Goal: Task Accomplishment & Management: Complete application form

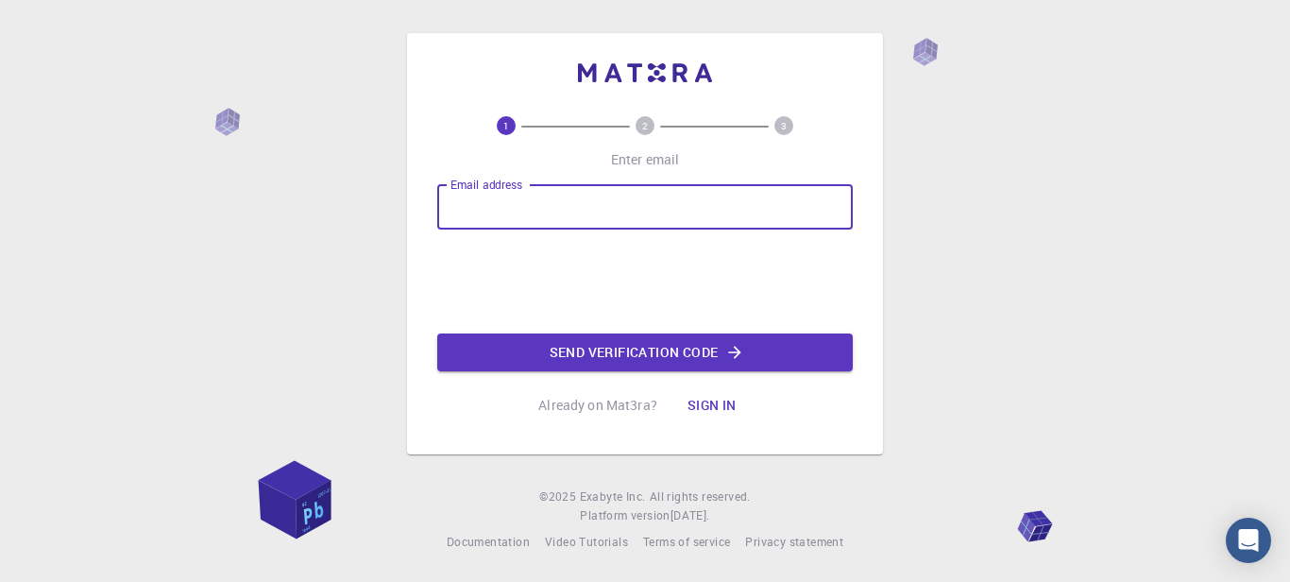
click at [608, 208] on input "Email address" at bounding box center [645, 206] width 416 height 45
type input "[EMAIL_ADDRESS][DOMAIN_NAME]"
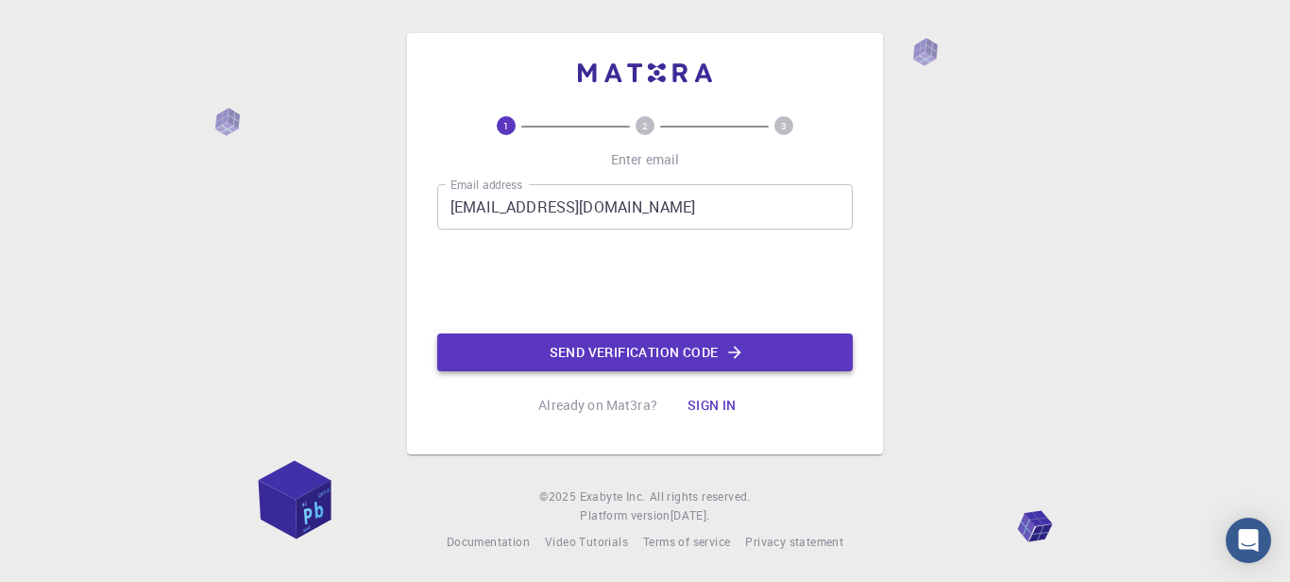
click at [595, 354] on button "Send verification code" at bounding box center [645, 352] width 416 height 38
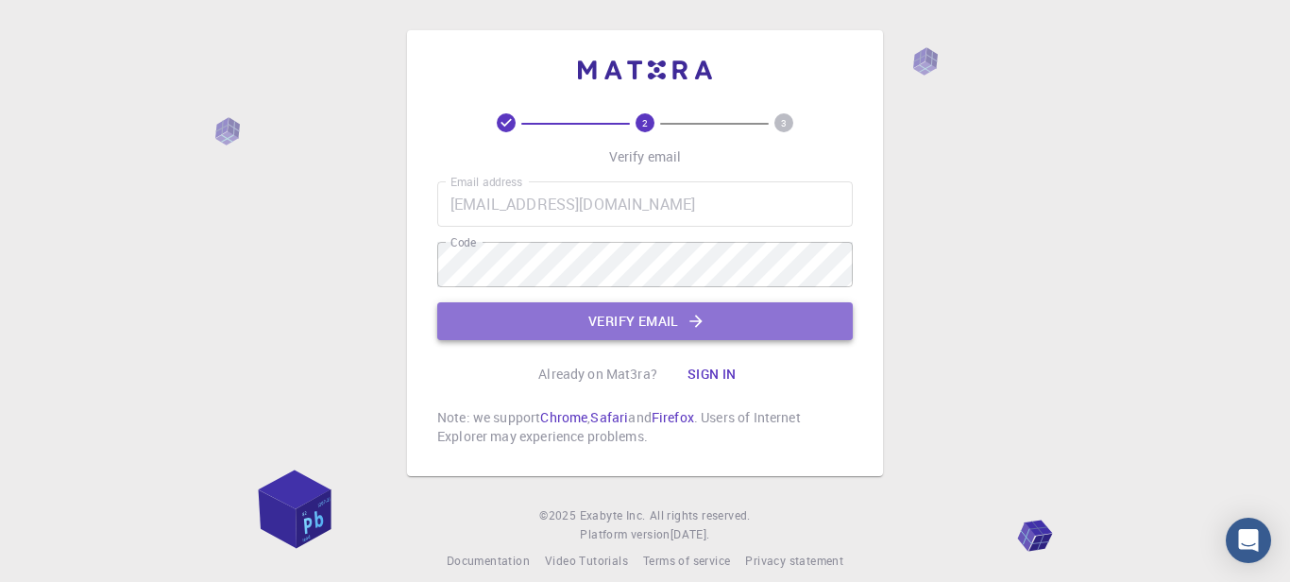
click at [662, 332] on button "Verify email" at bounding box center [645, 321] width 416 height 38
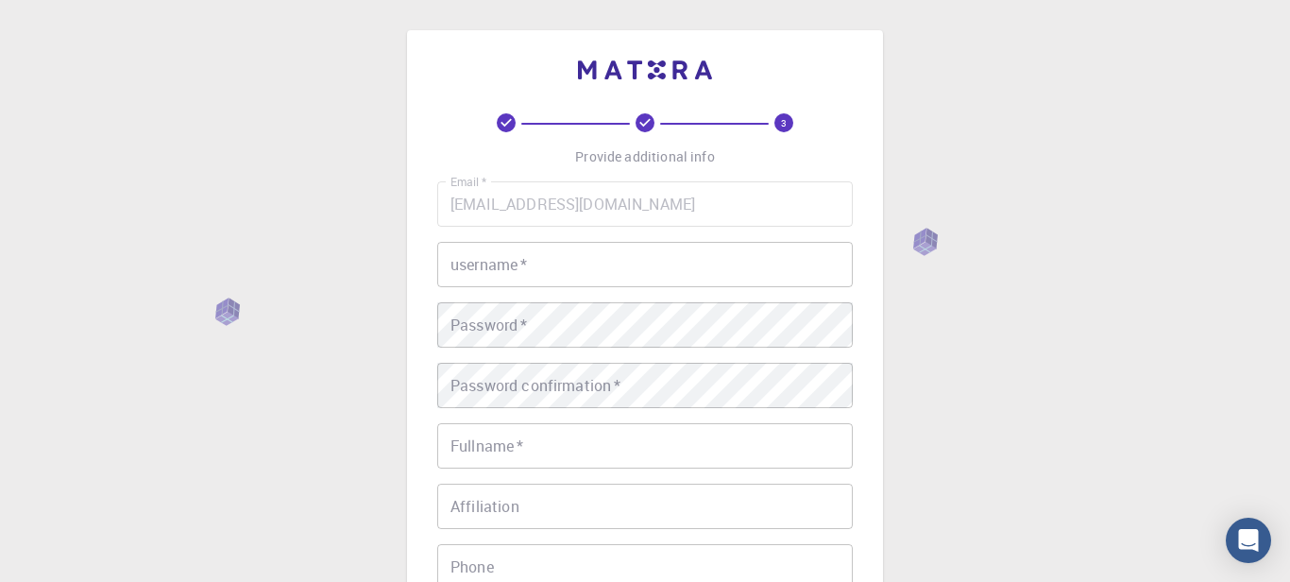
click at [703, 272] on input "username   *" at bounding box center [645, 264] width 416 height 45
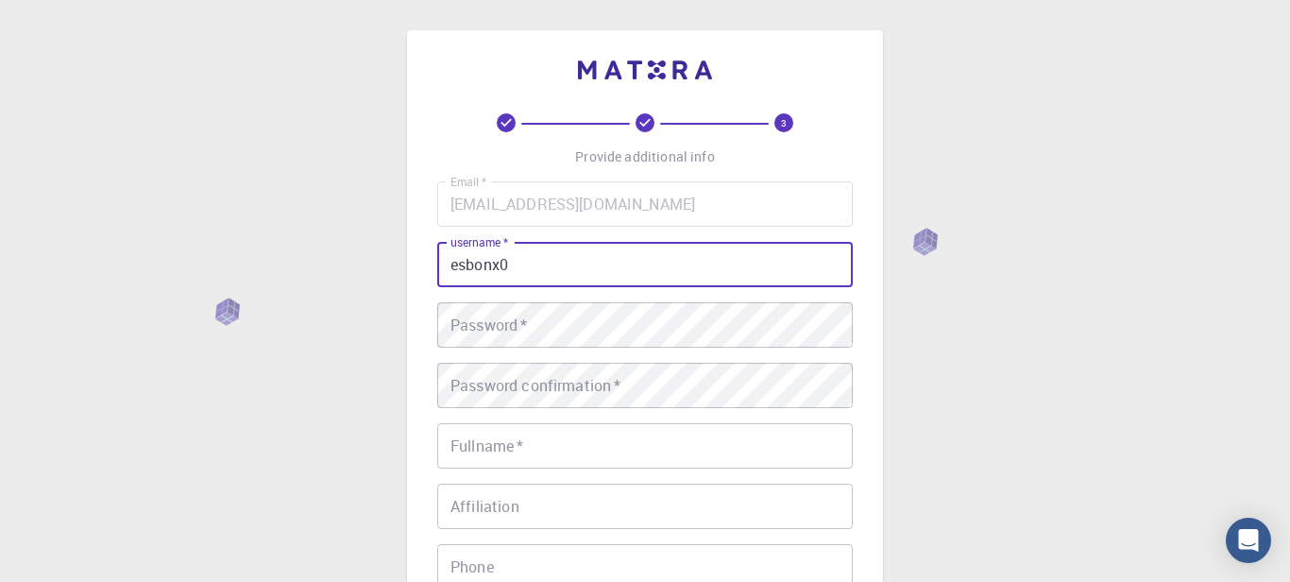
type input "esbonx0"
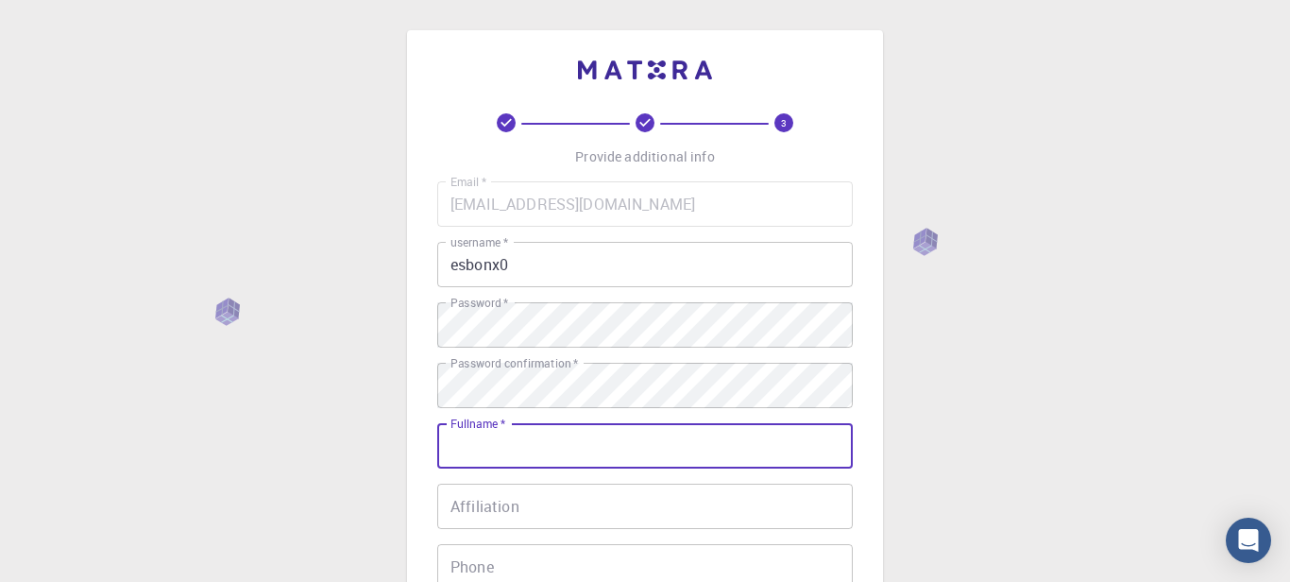
click at [658, 455] on input "Fullname   *" at bounding box center [645, 445] width 416 height 45
type input "Esbon Motugutwa Nyandieka"
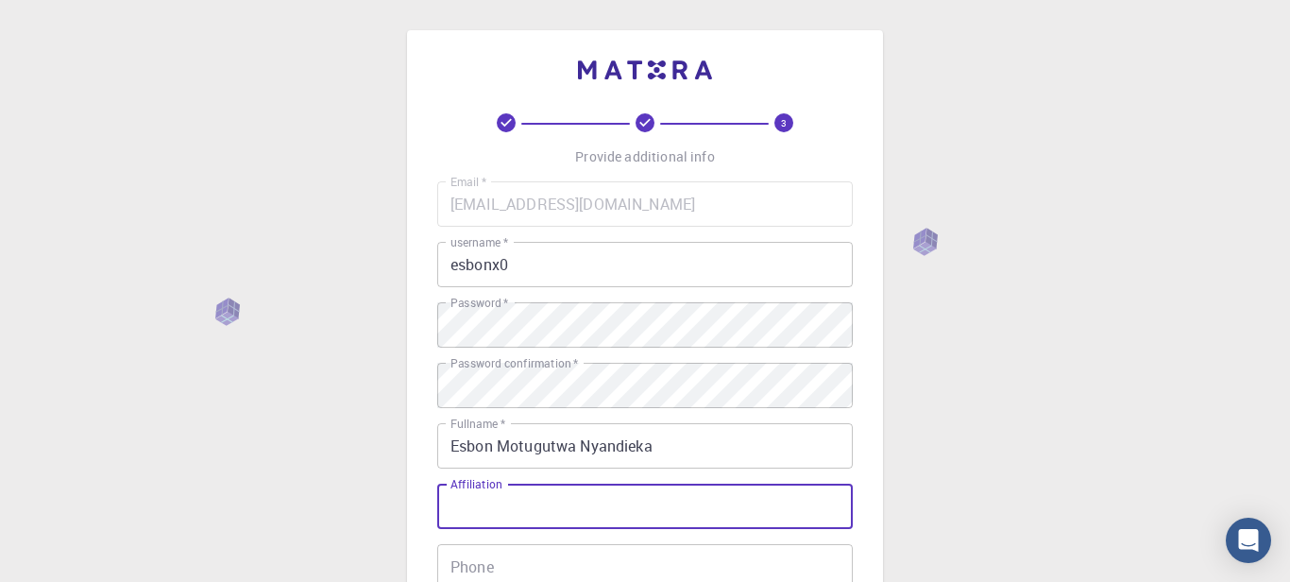
click at [629, 513] on input "Affiliation" at bounding box center [645, 506] width 416 height 45
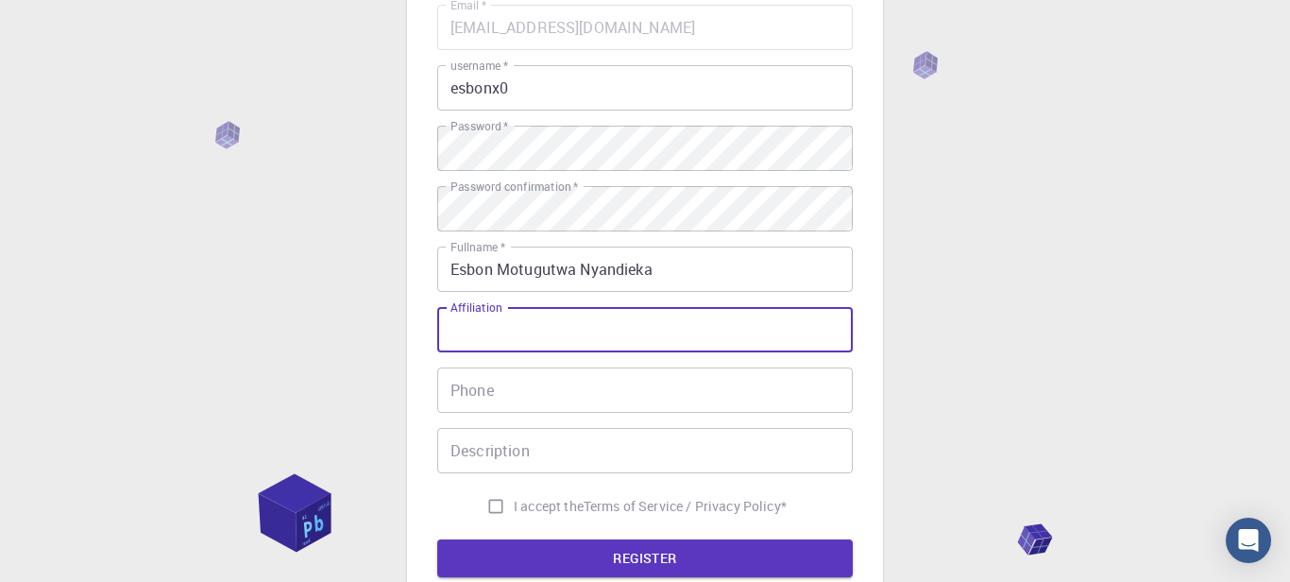
scroll to position [182, 0]
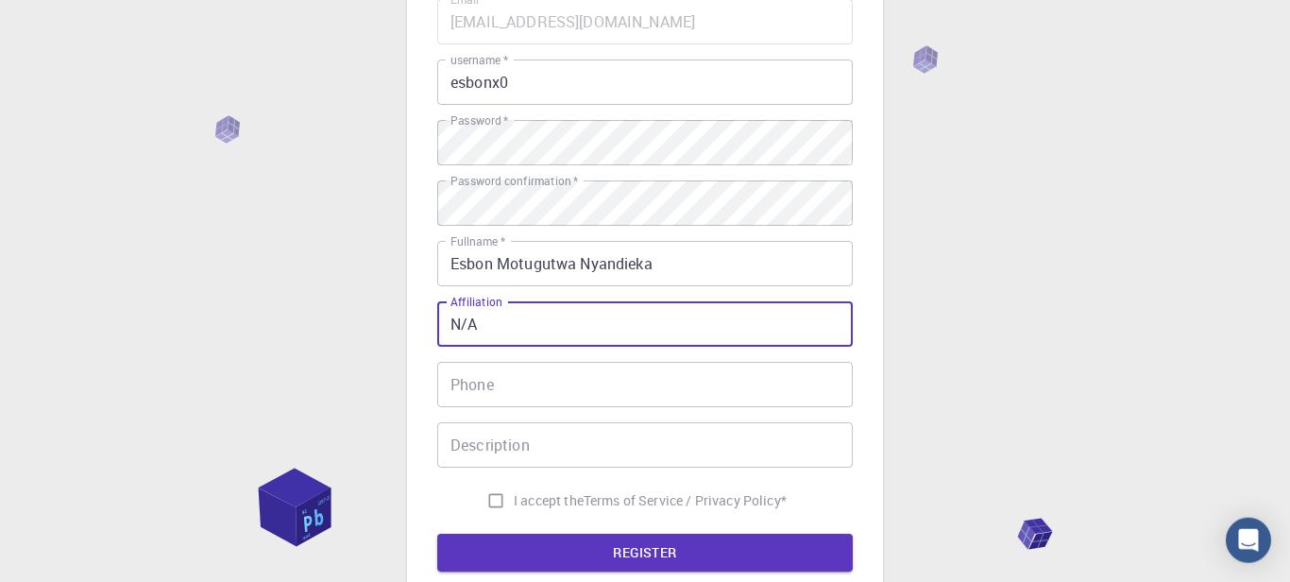
type input "N/A"
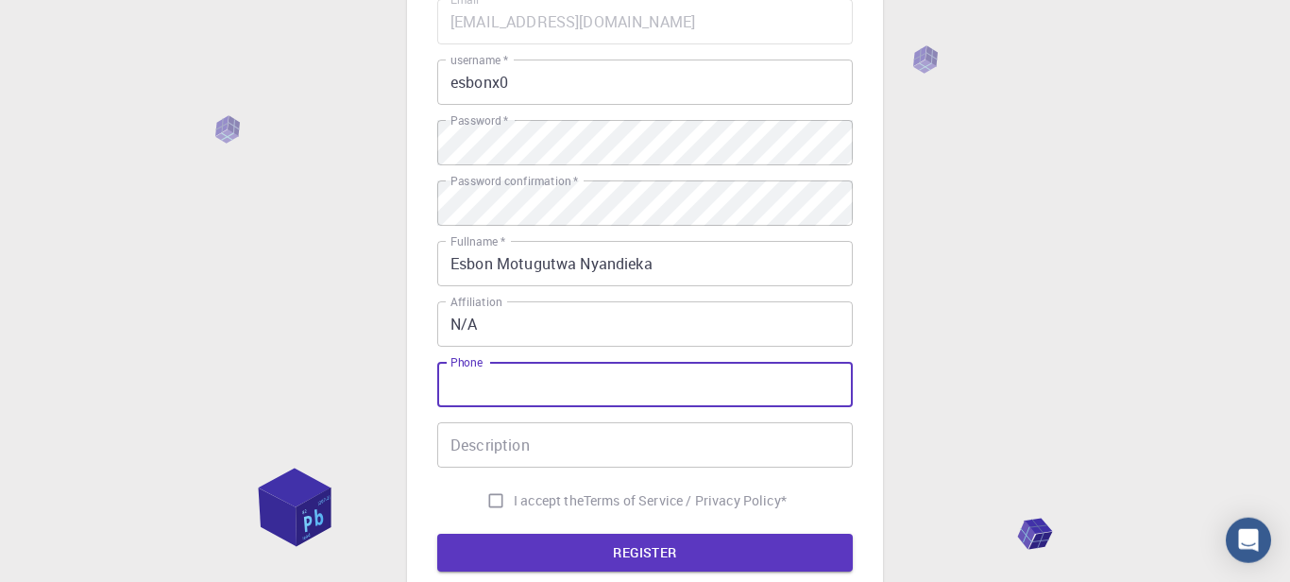
click at [796, 391] on input "Phone" at bounding box center [645, 384] width 416 height 45
type input "[PHONE_NUMBER]"
click at [699, 444] on input "Description" at bounding box center [645, 444] width 416 height 45
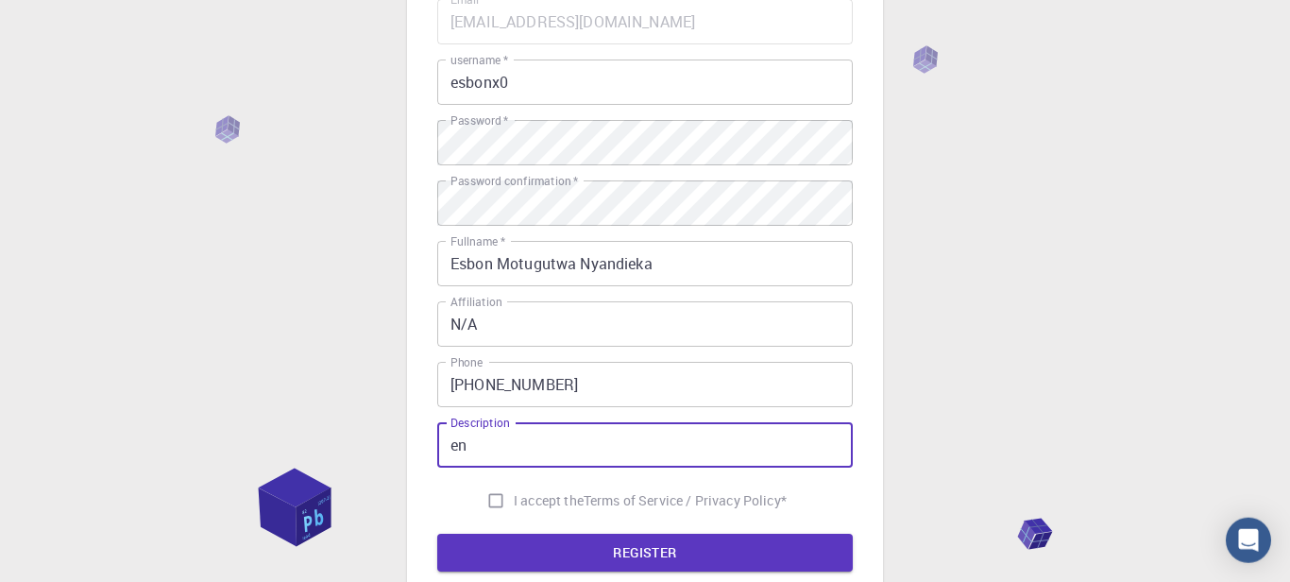
type input "e"
type input "I am an engineering student."
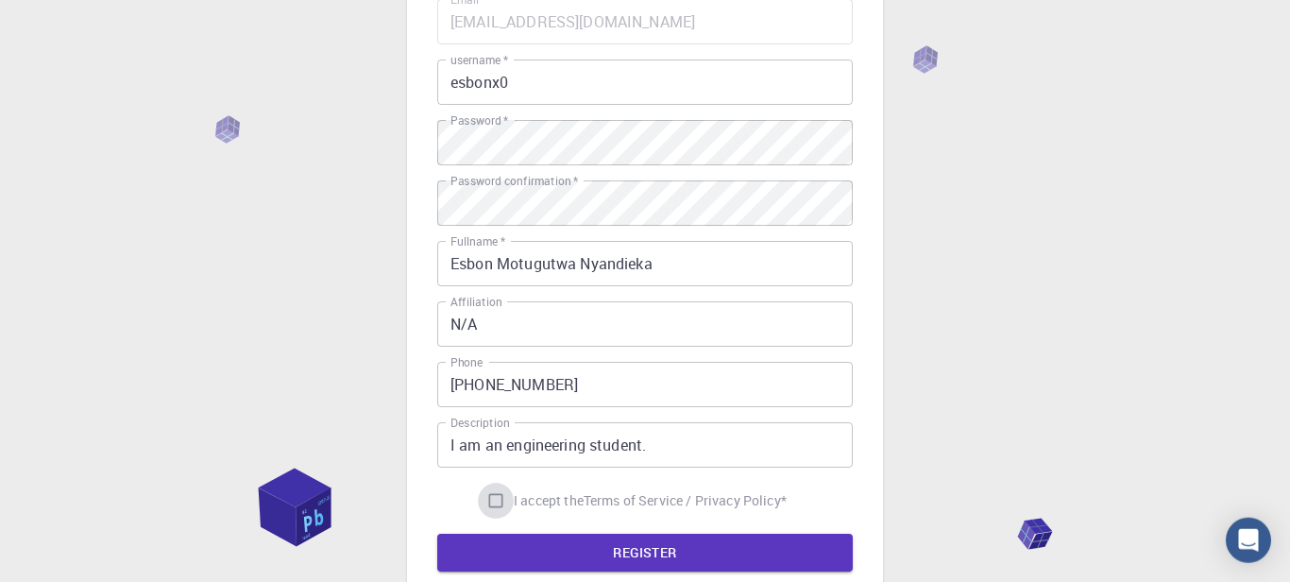
click at [481, 506] on input "I accept the Terms of Service / Privacy Policy *" at bounding box center [496, 501] width 36 height 36
checkbox input "true"
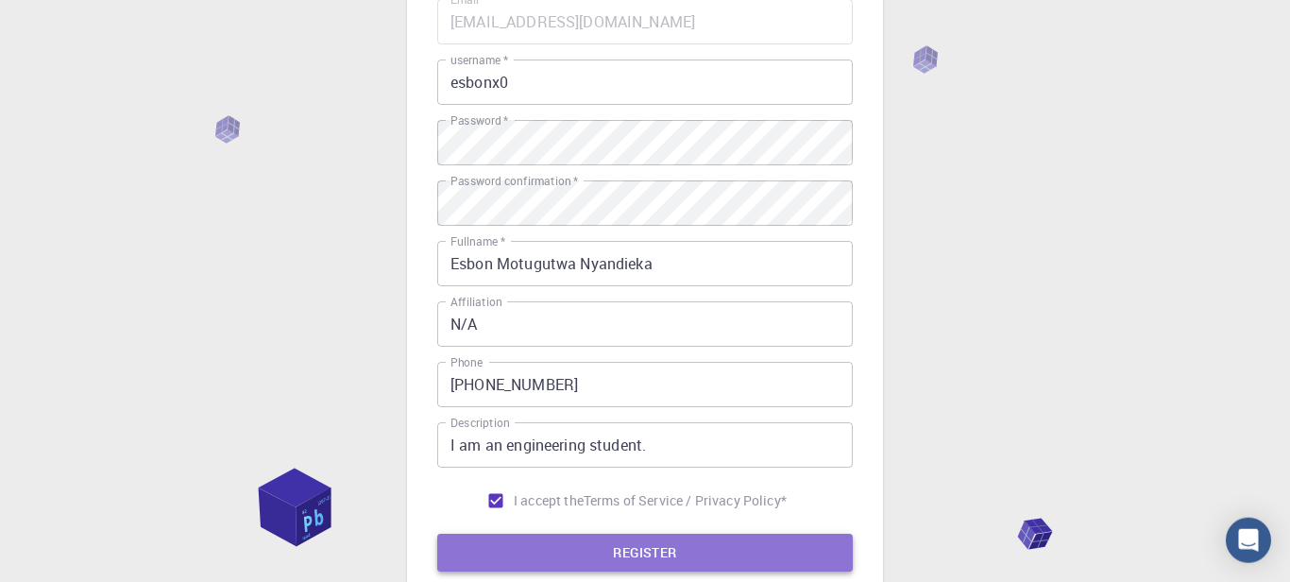
click at [553, 564] on button "REGISTER" at bounding box center [645, 553] width 416 height 38
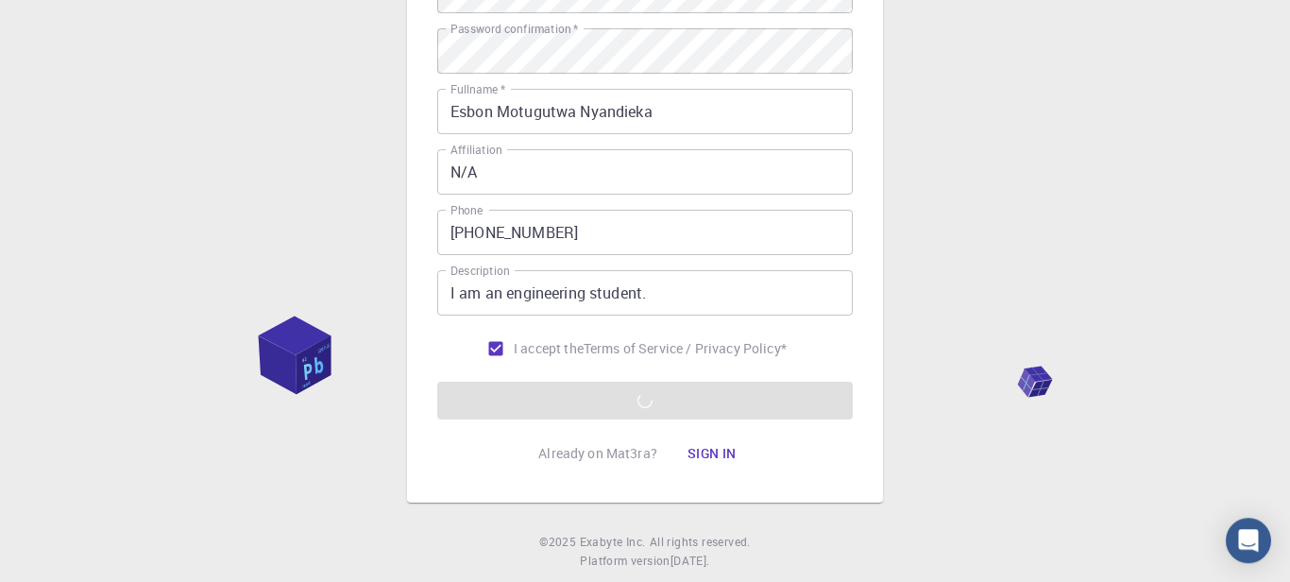
scroll to position [338, 0]
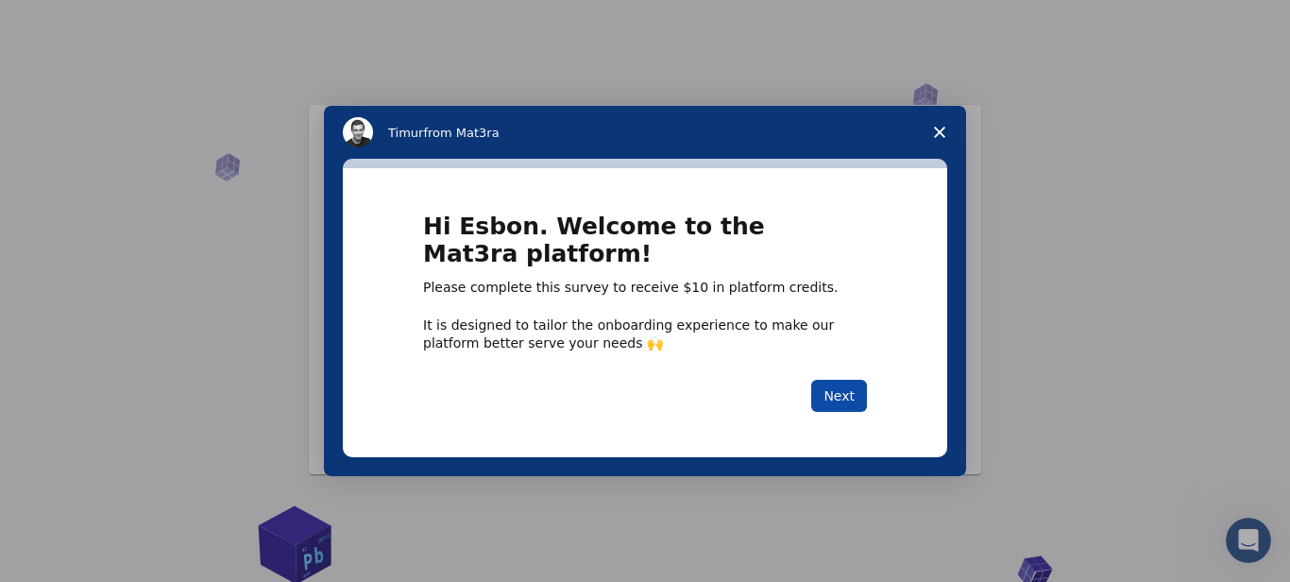
click at [853, 382] on button "Next" at bounding box center [839, 396] width 56 height 32
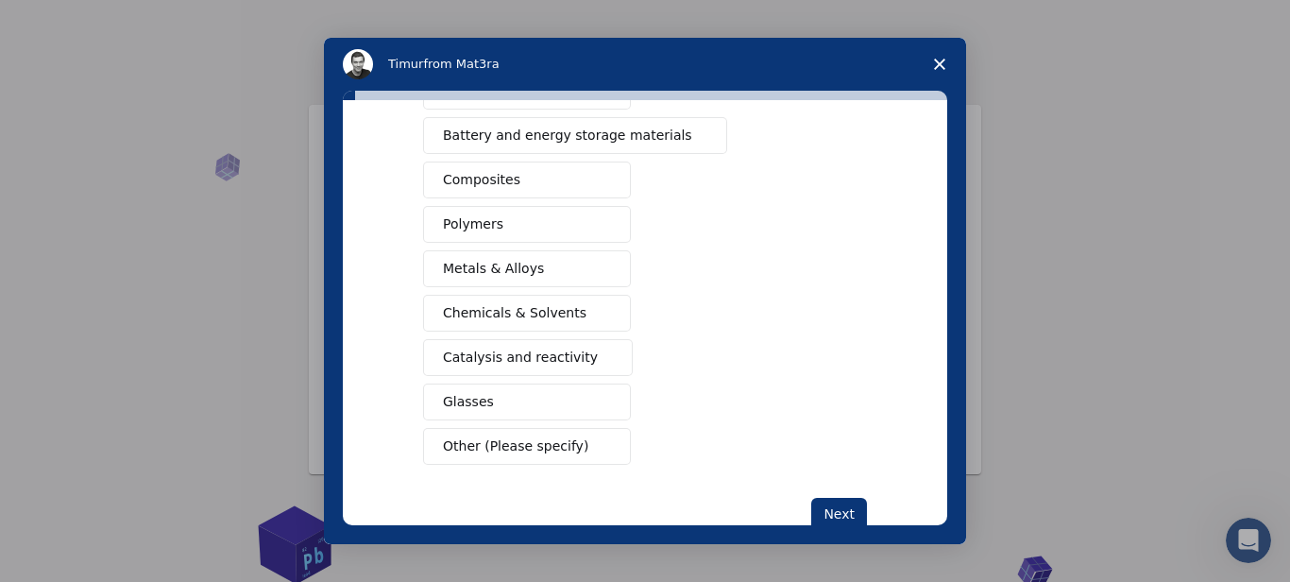
scroll to position [330, 0]
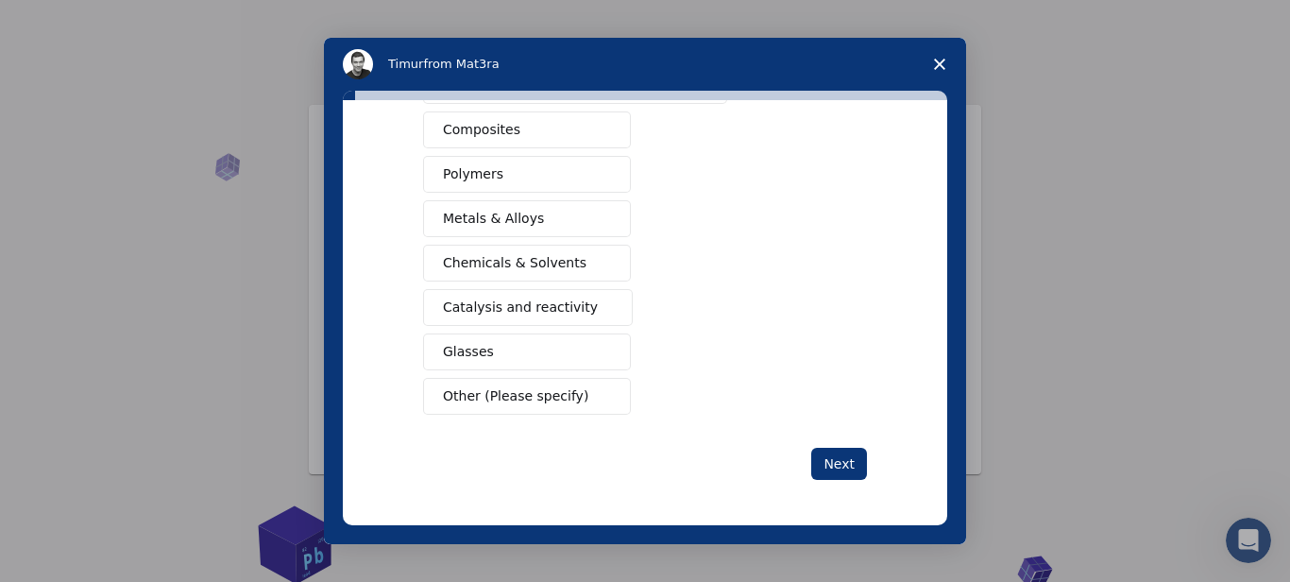
click at [563, 402] on span "Other (Please specify)" at bounding box center [515, 396] width 145 height 20
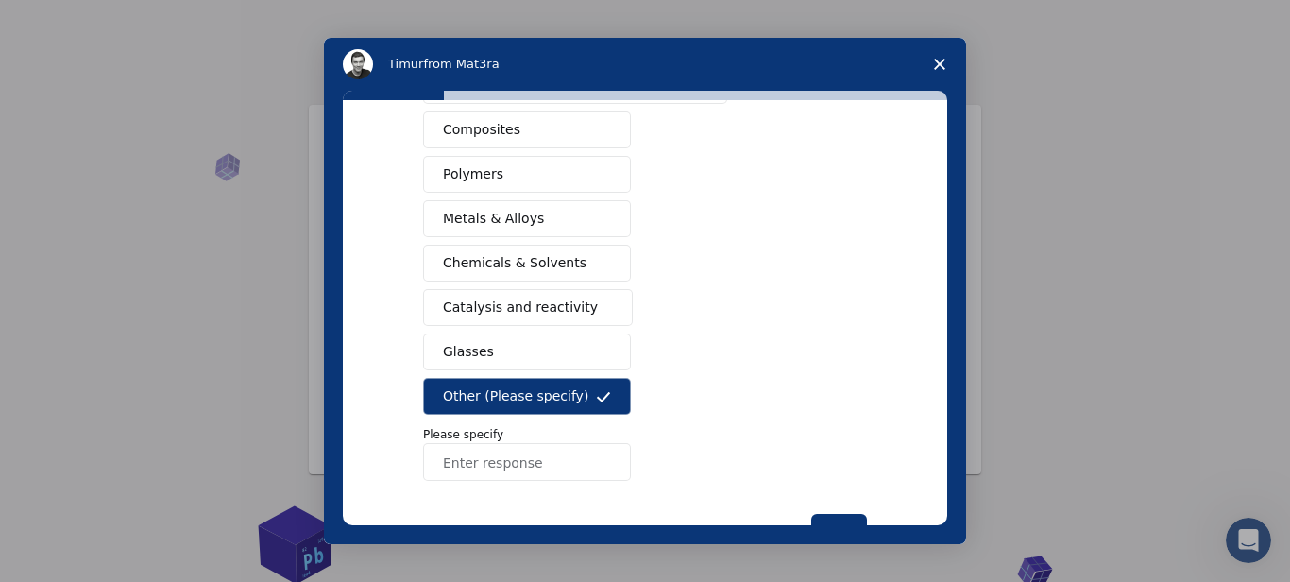
click at [508, 466] on input "Enter response" at bounding box center [527, 462] width 208 height 38
type input "Telecommunication materials"
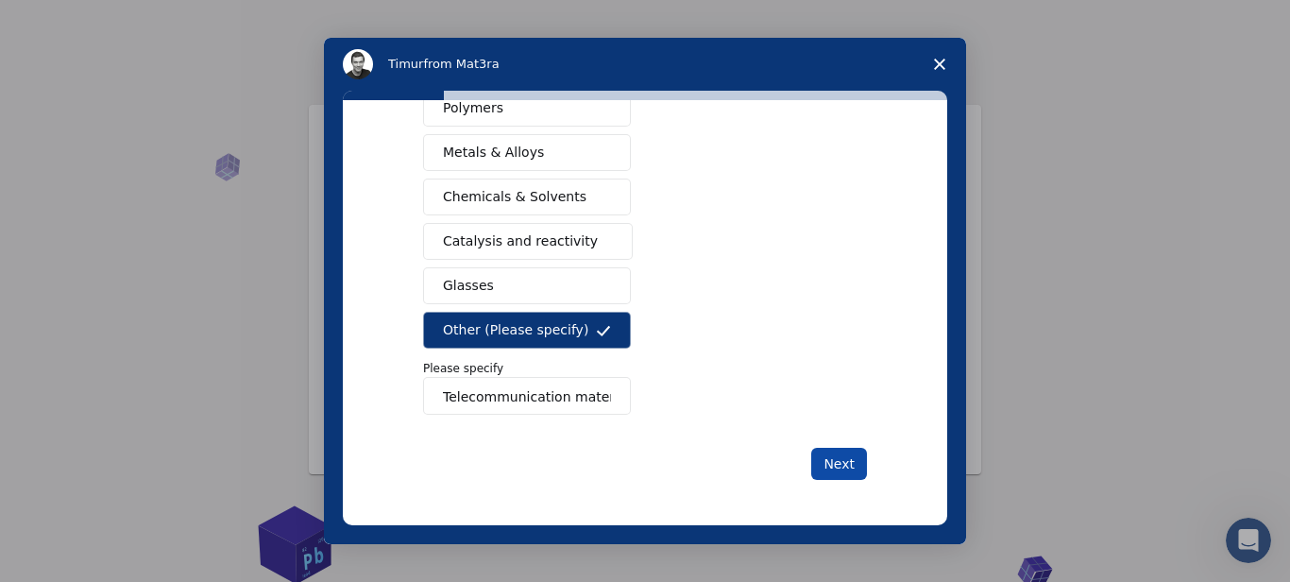
click at [836, 463] on button "Next" at bounding box center [839, 464] width 56 height 32
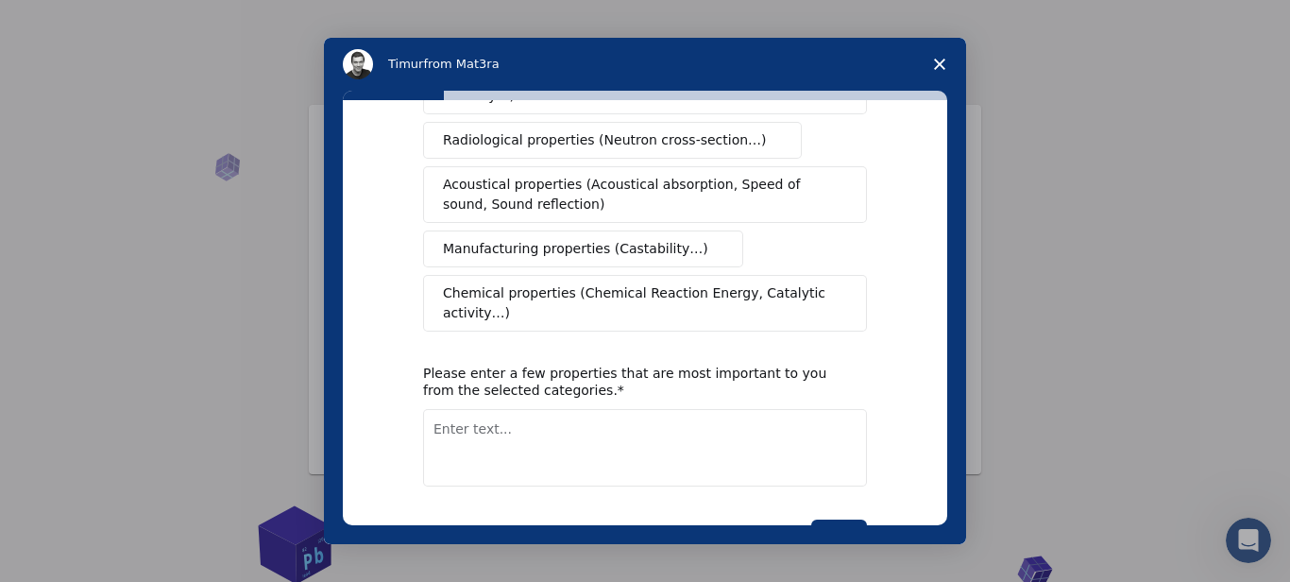
scroll to position [0, 0]
